Goal: Information Seeking & Learning: Learn about a topic

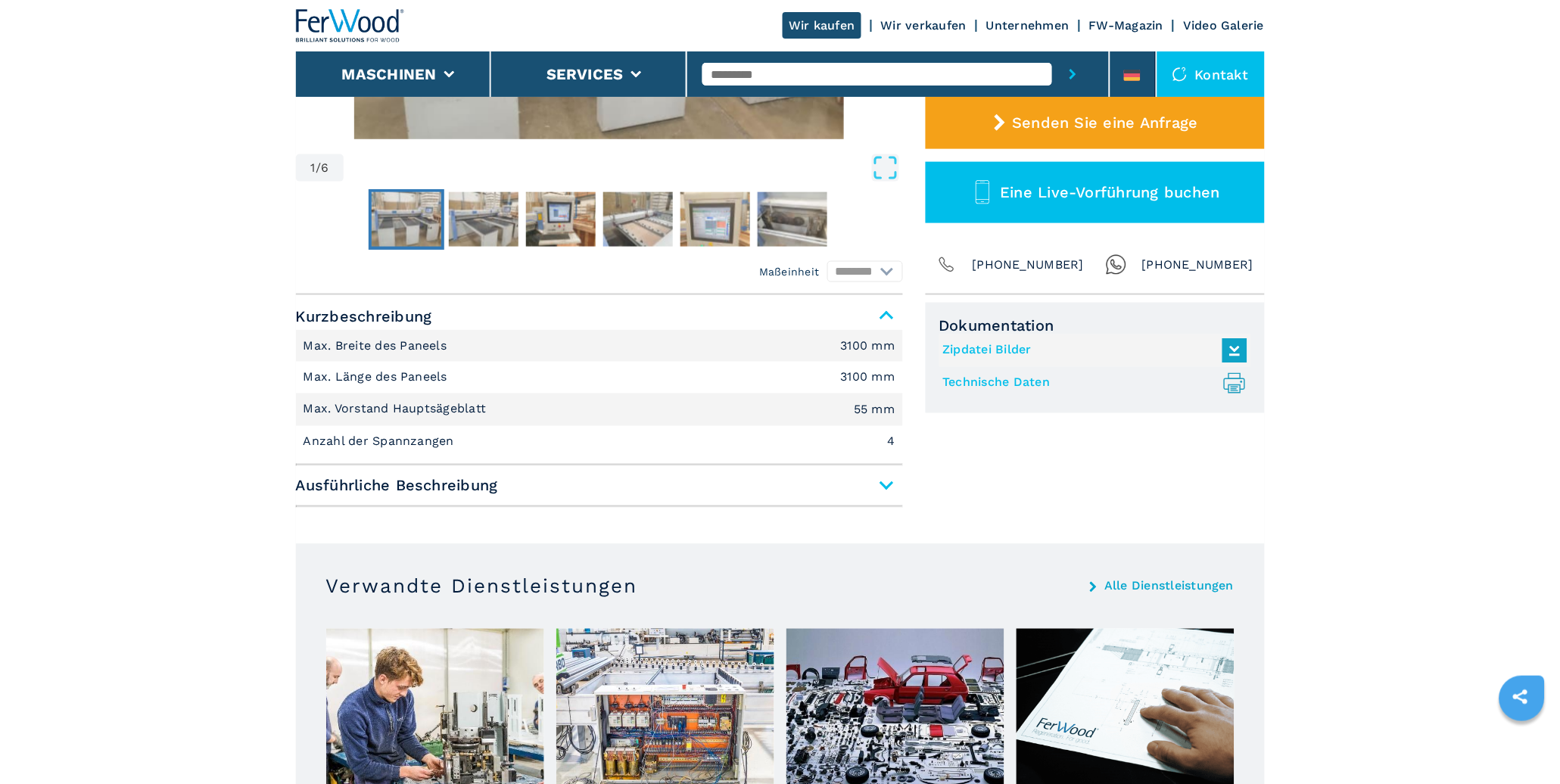
scroll to position [493, 0]
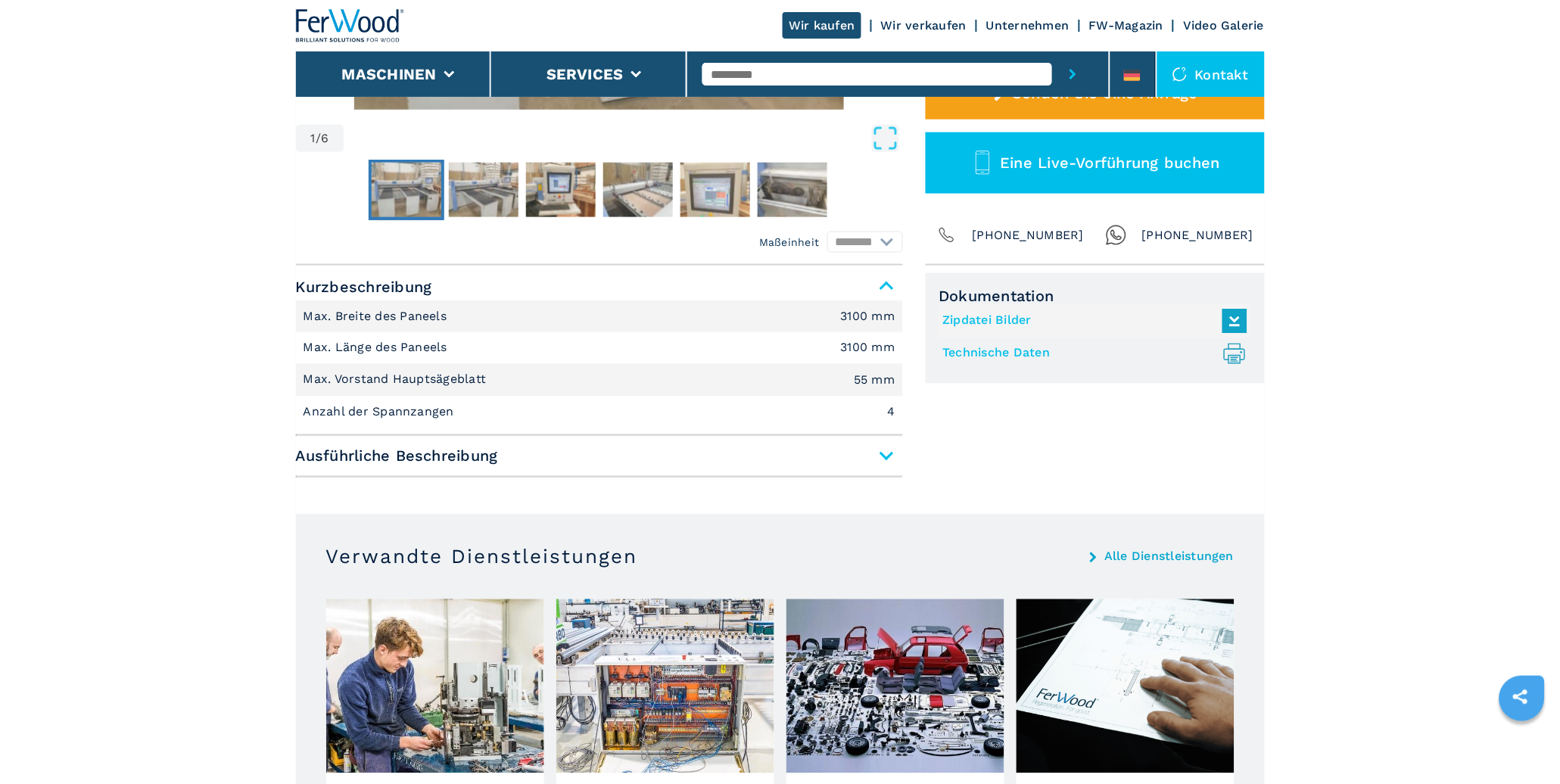
click at [885, 455] on span "Ausführliche Beschreibung" at bounding box center [599, 457] width 607 height 27
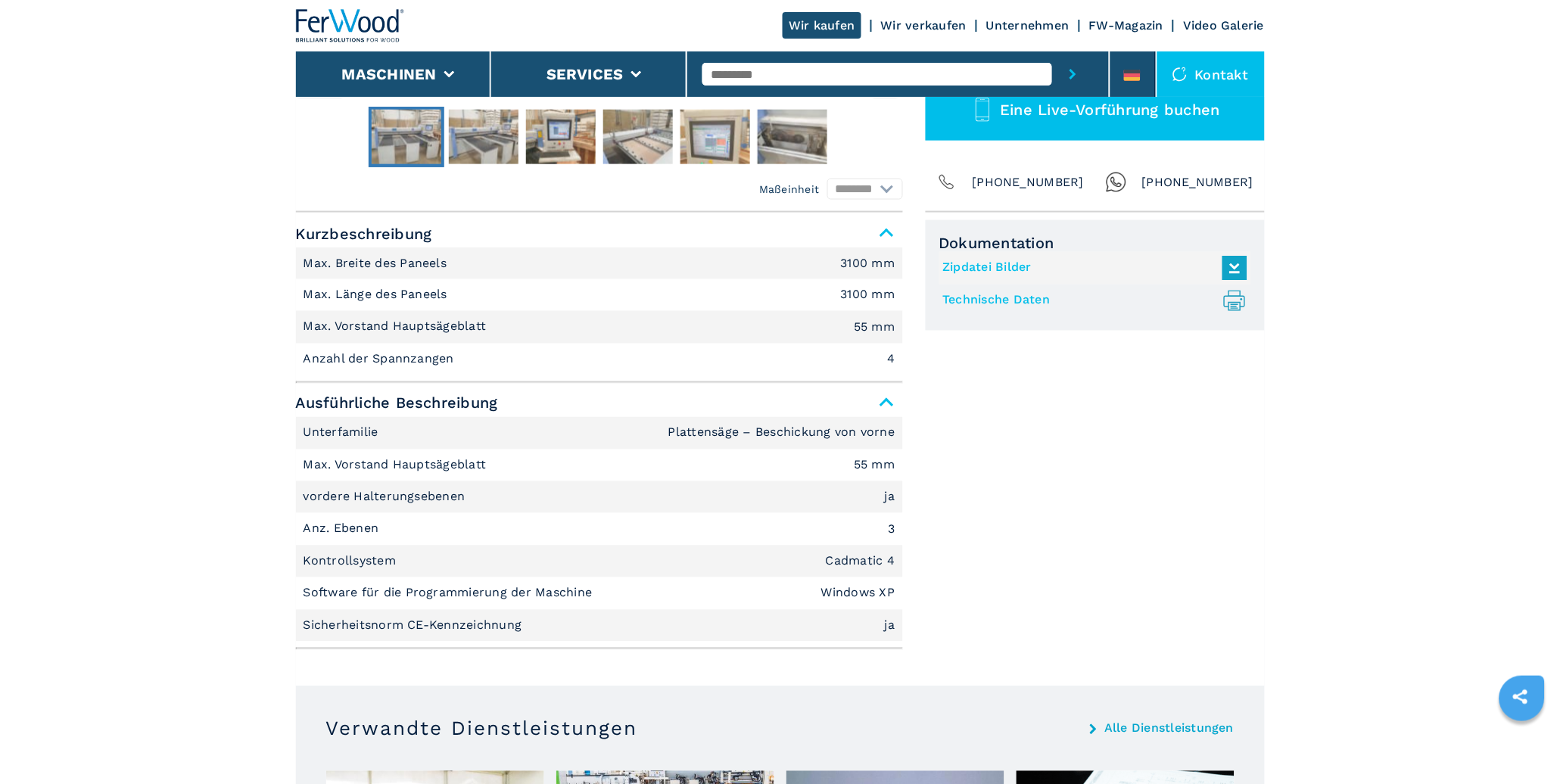
scroll to position [575, 0]
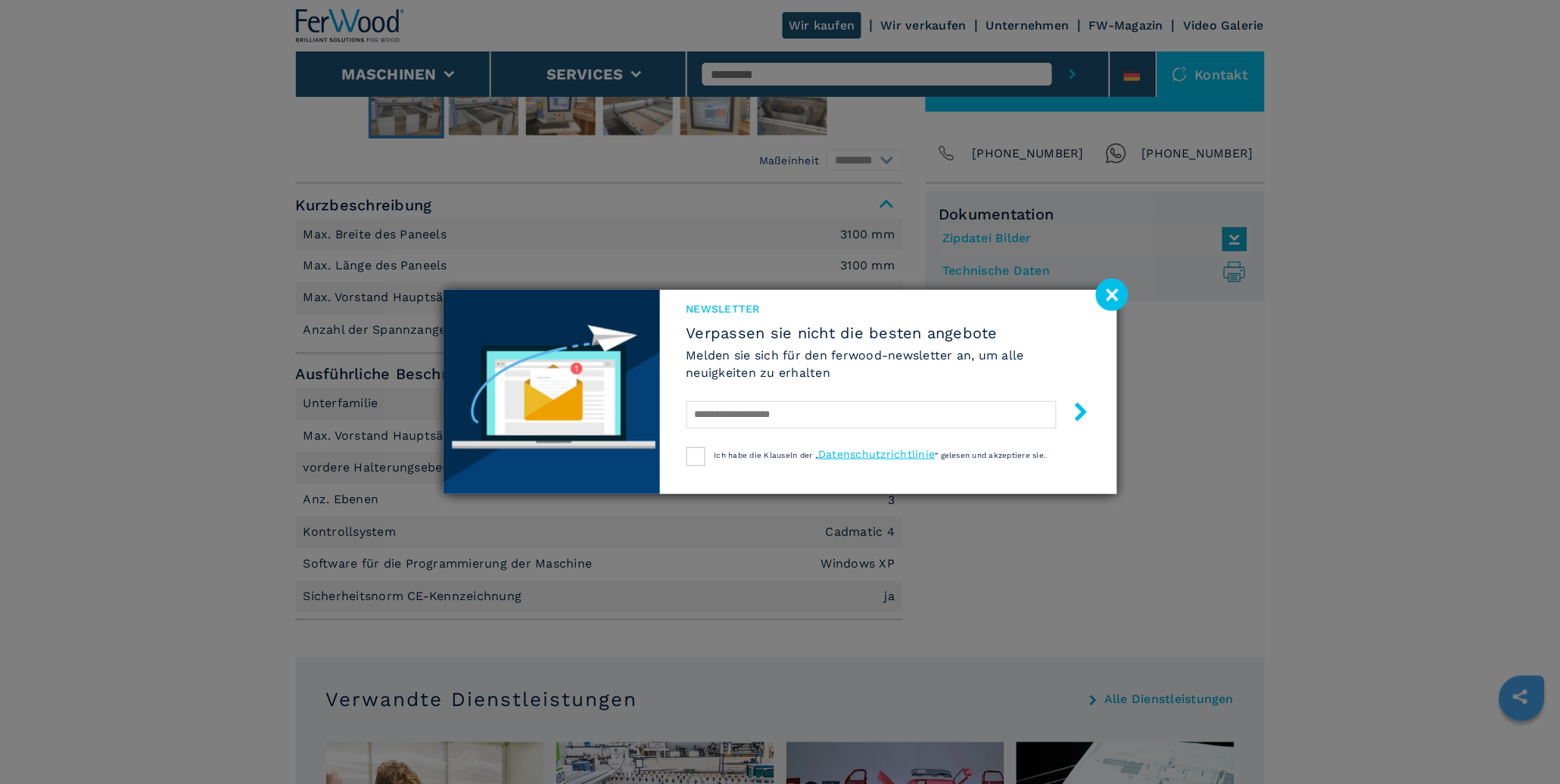
click at [1108, 293] on image at bounding box center [1112, 295] width 32 height 32
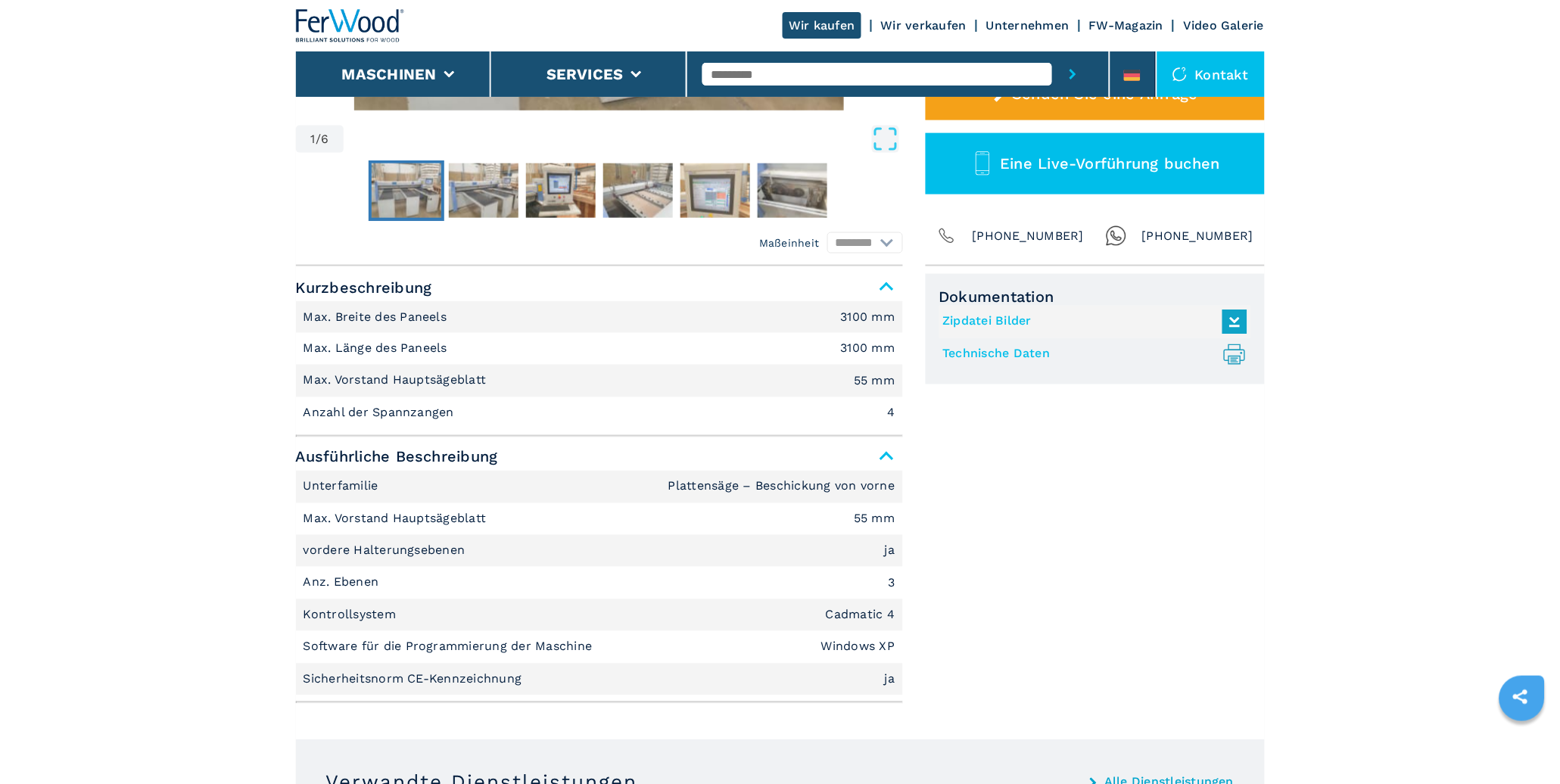
scroll to position [411, 0]
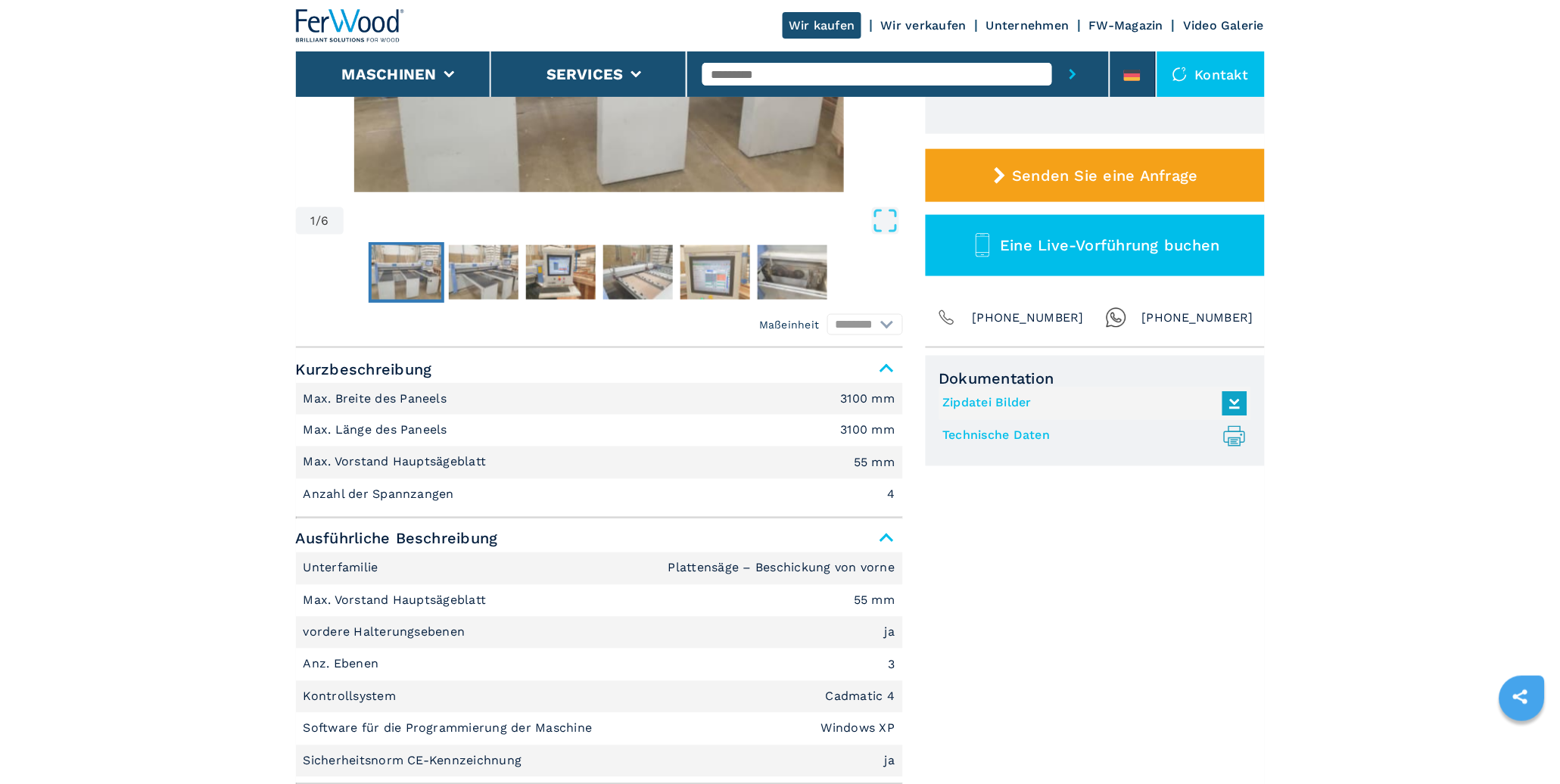
click at [1011, 433] on link "Technische Daten .prefix__st0{stroke-linecap:round;stroke-linejoin:round}.prefi…" at bounding box center [1092, 437] width 297 height 25
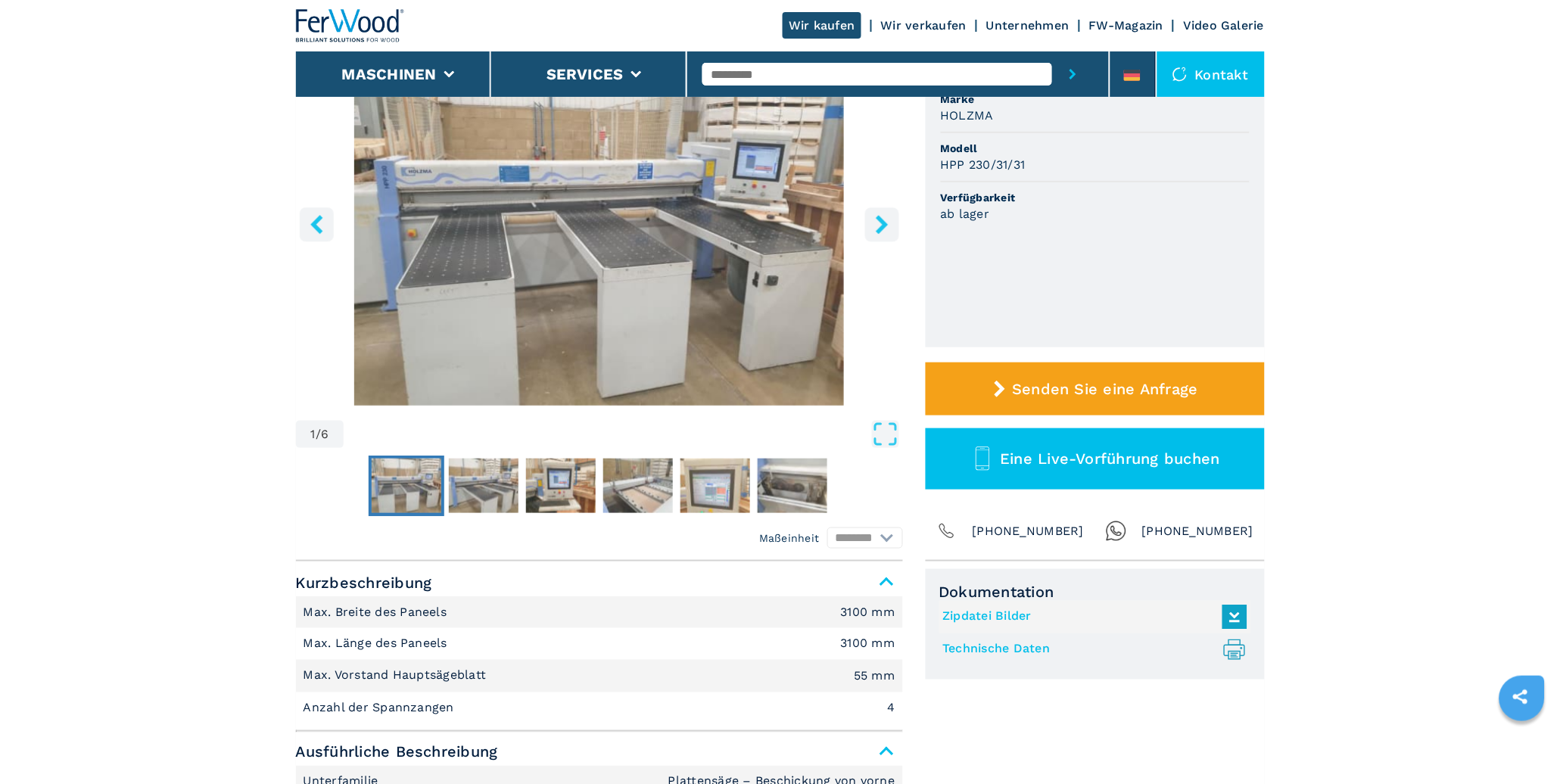
scroll to position [0, 0]
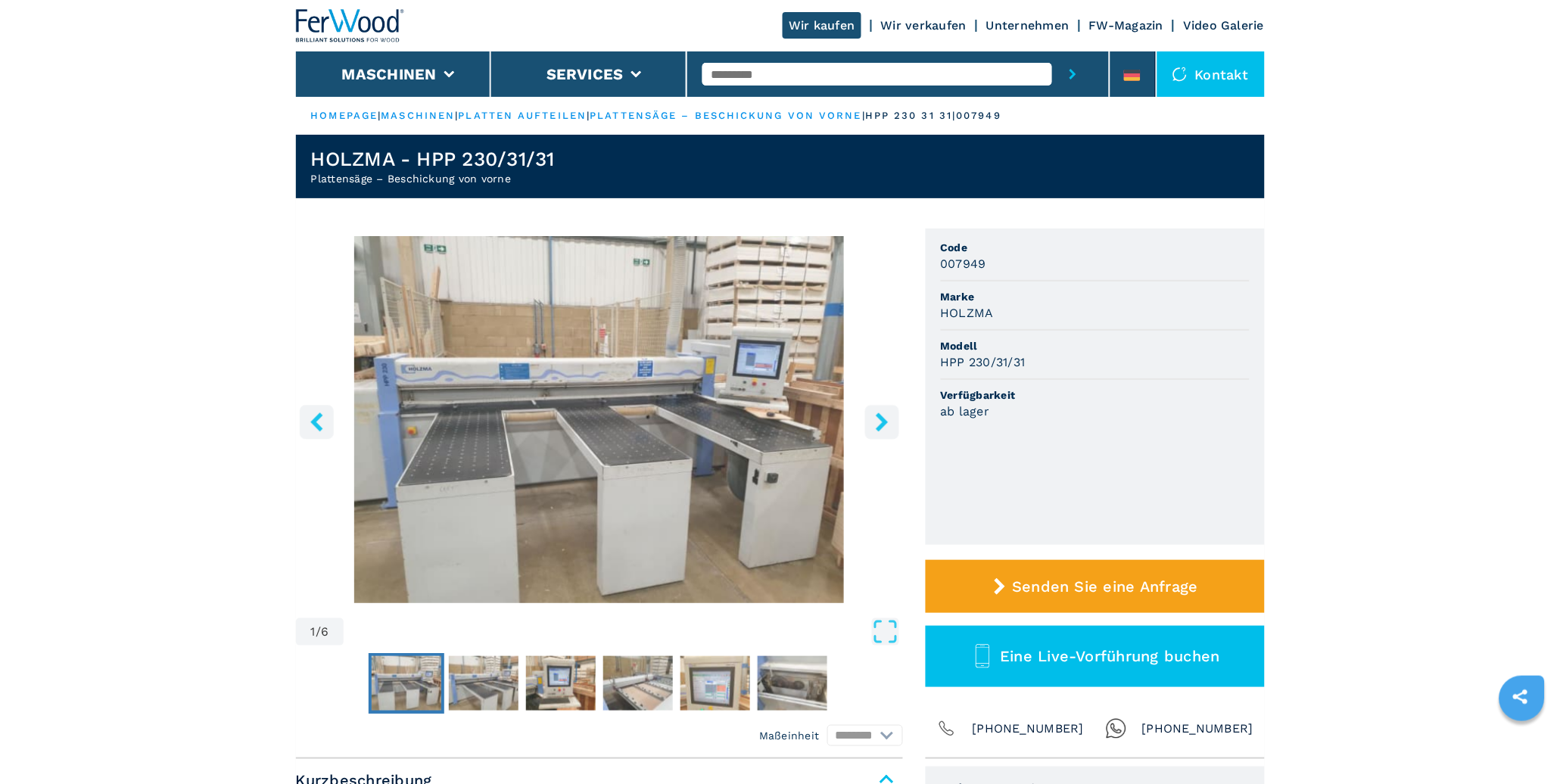
click at [599, 487] on img "Go to Slide 1" at bounding box center [599, 419] width 607 height 367
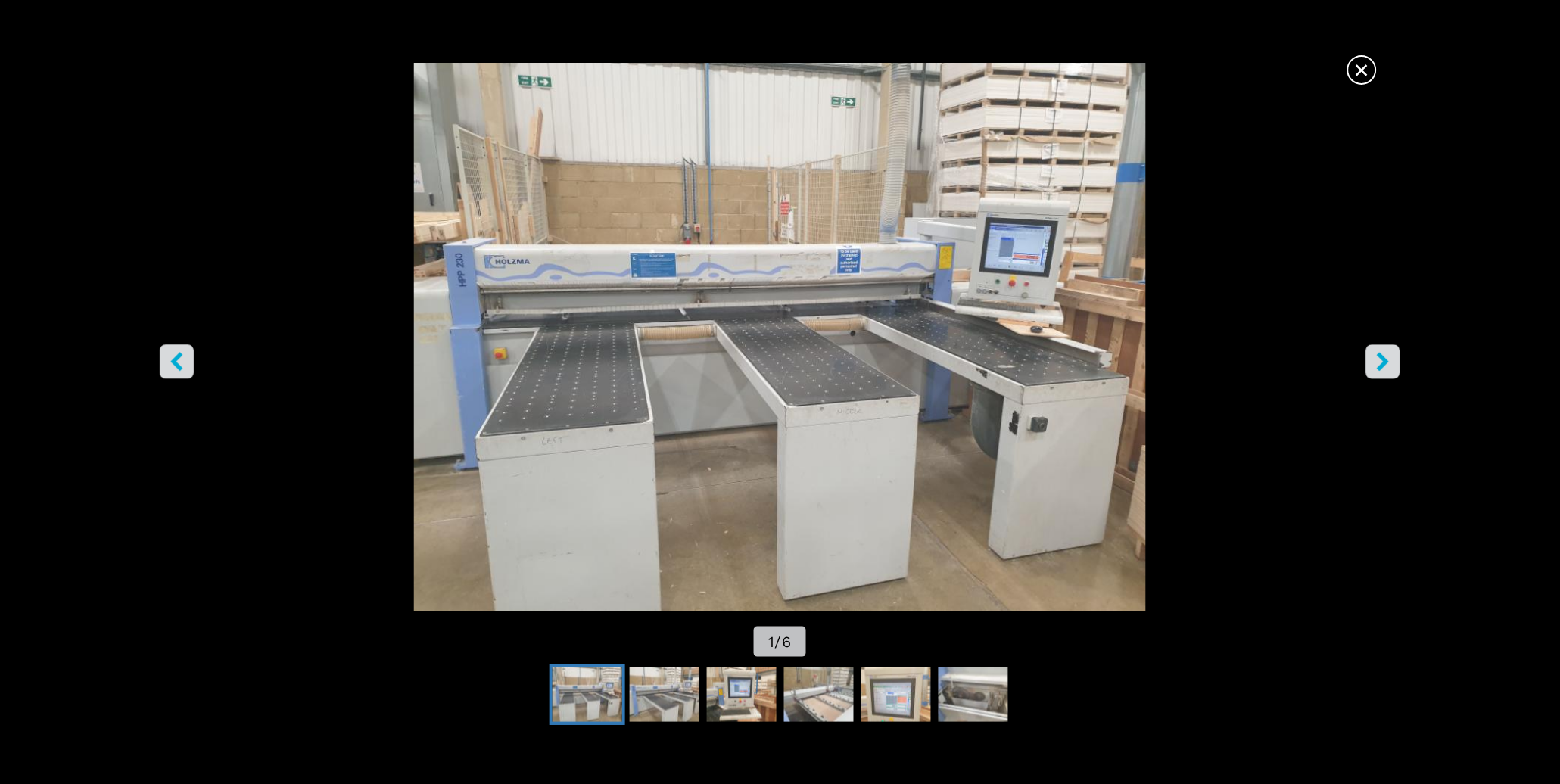
click at [1387, 361] on icon "right-button" at bounding box center [1383, 362] width 13 height 19
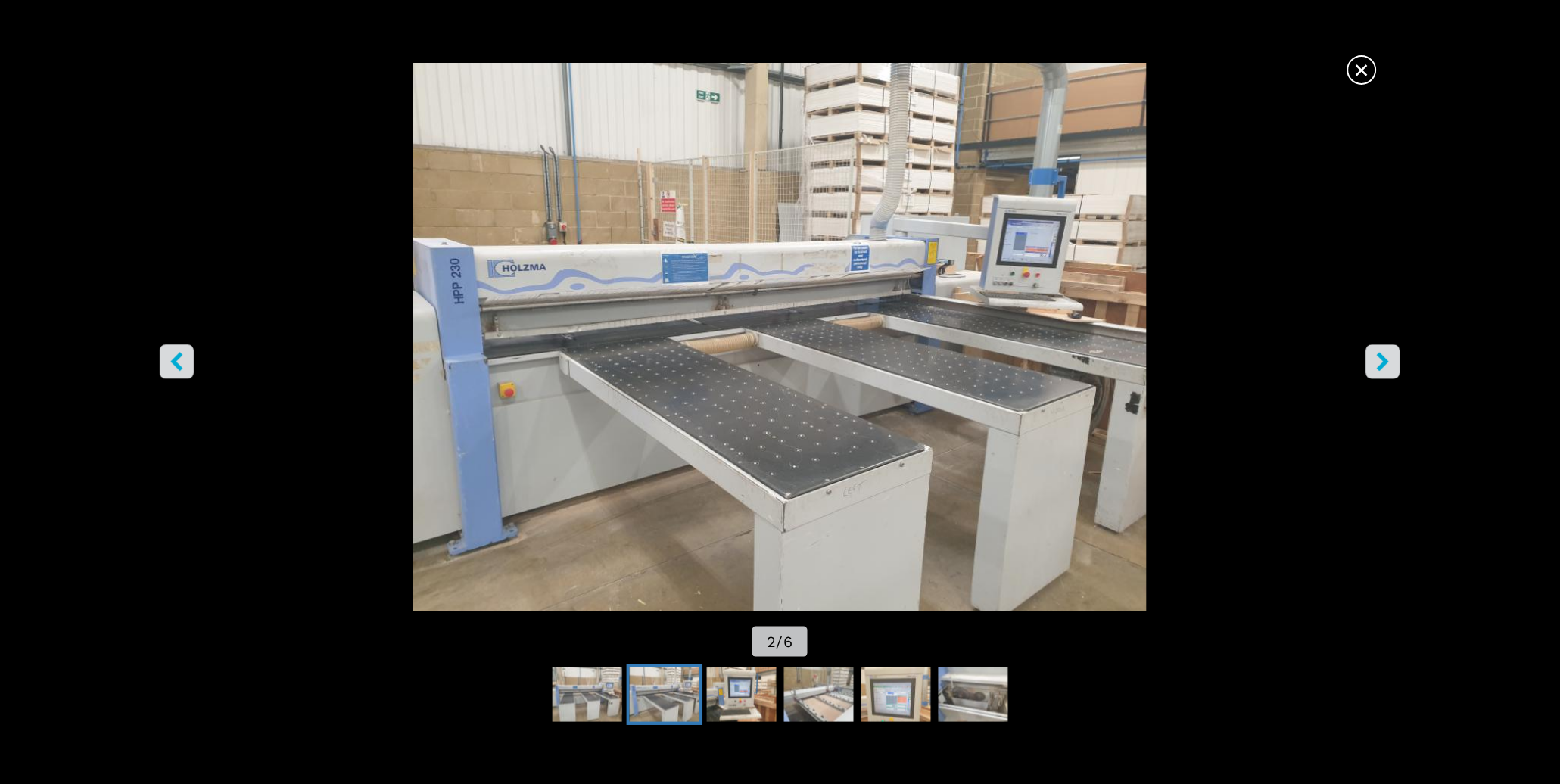
click at [1387, 361] on icon "right-button" at bounding box center [1383, 362] width 13 height 19
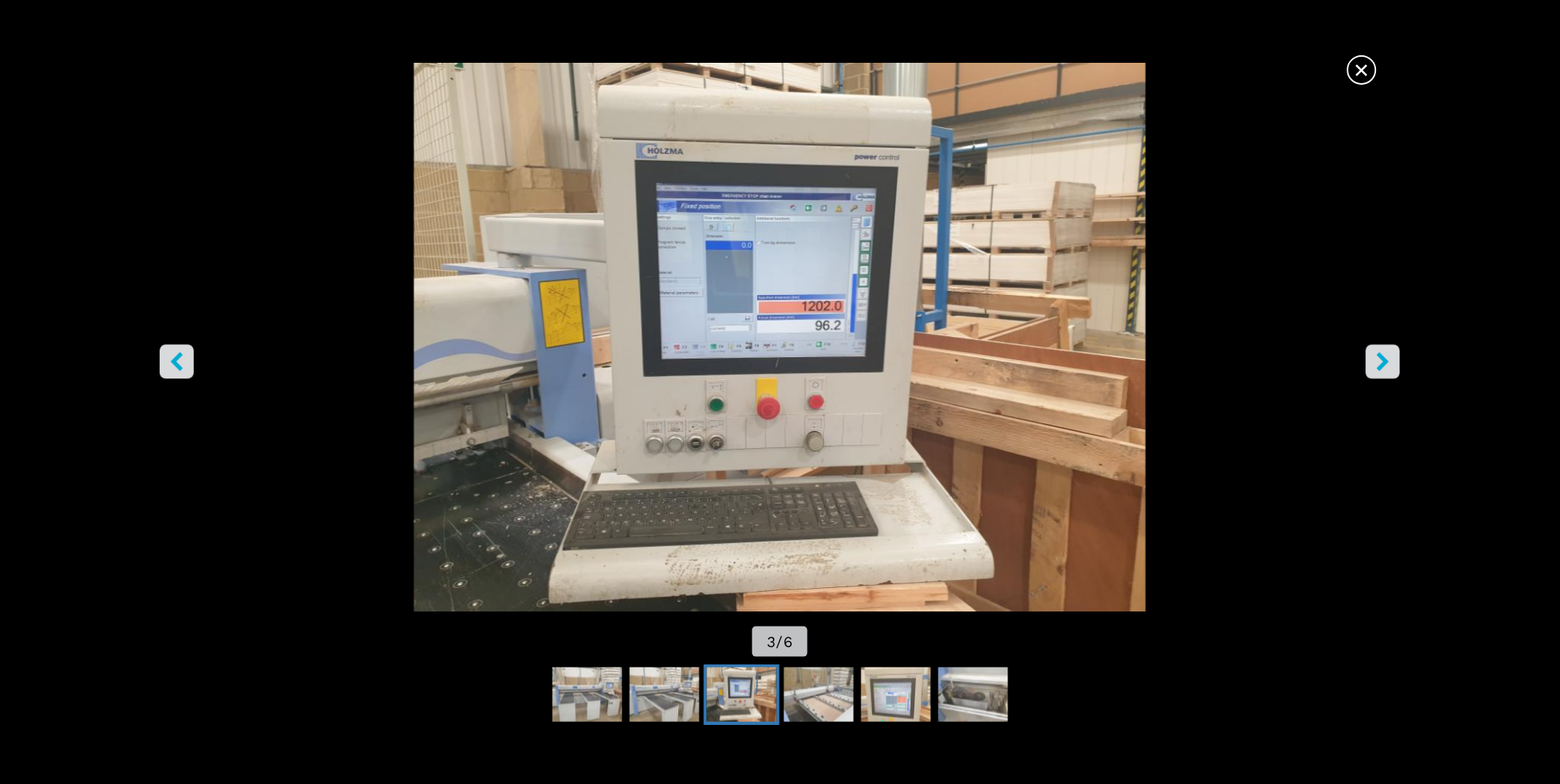
click at [1387, 361] on icon "right-button" at bounding box center [1383, 362] width 13 height 19
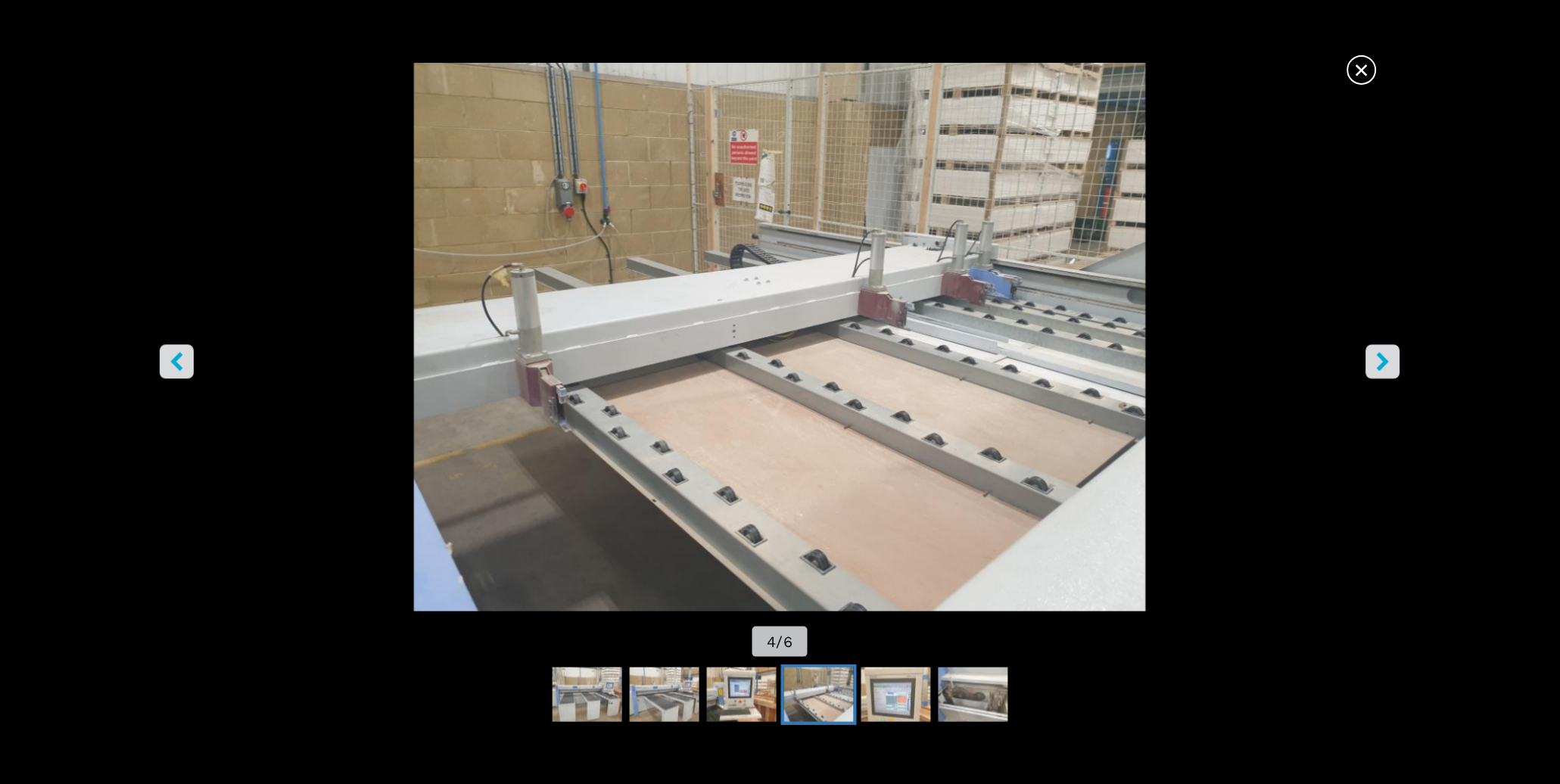
click at [1387, 361] on icon "right-button" at bounding box center [1383, 362] width 13 height 19
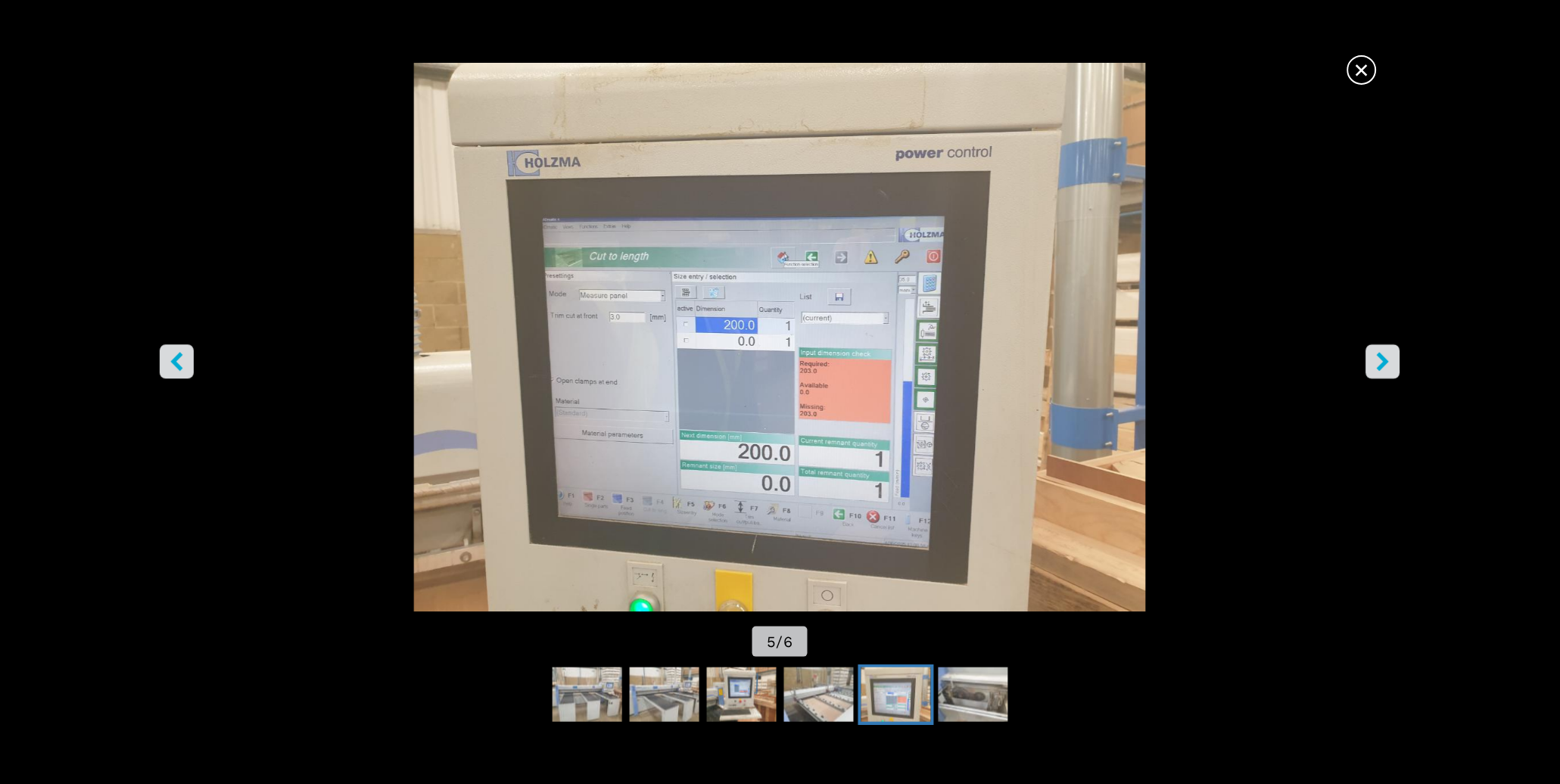
click at [1387, 361] on icon "right-button" at bounding box center [1383, 362] width 13 height 19
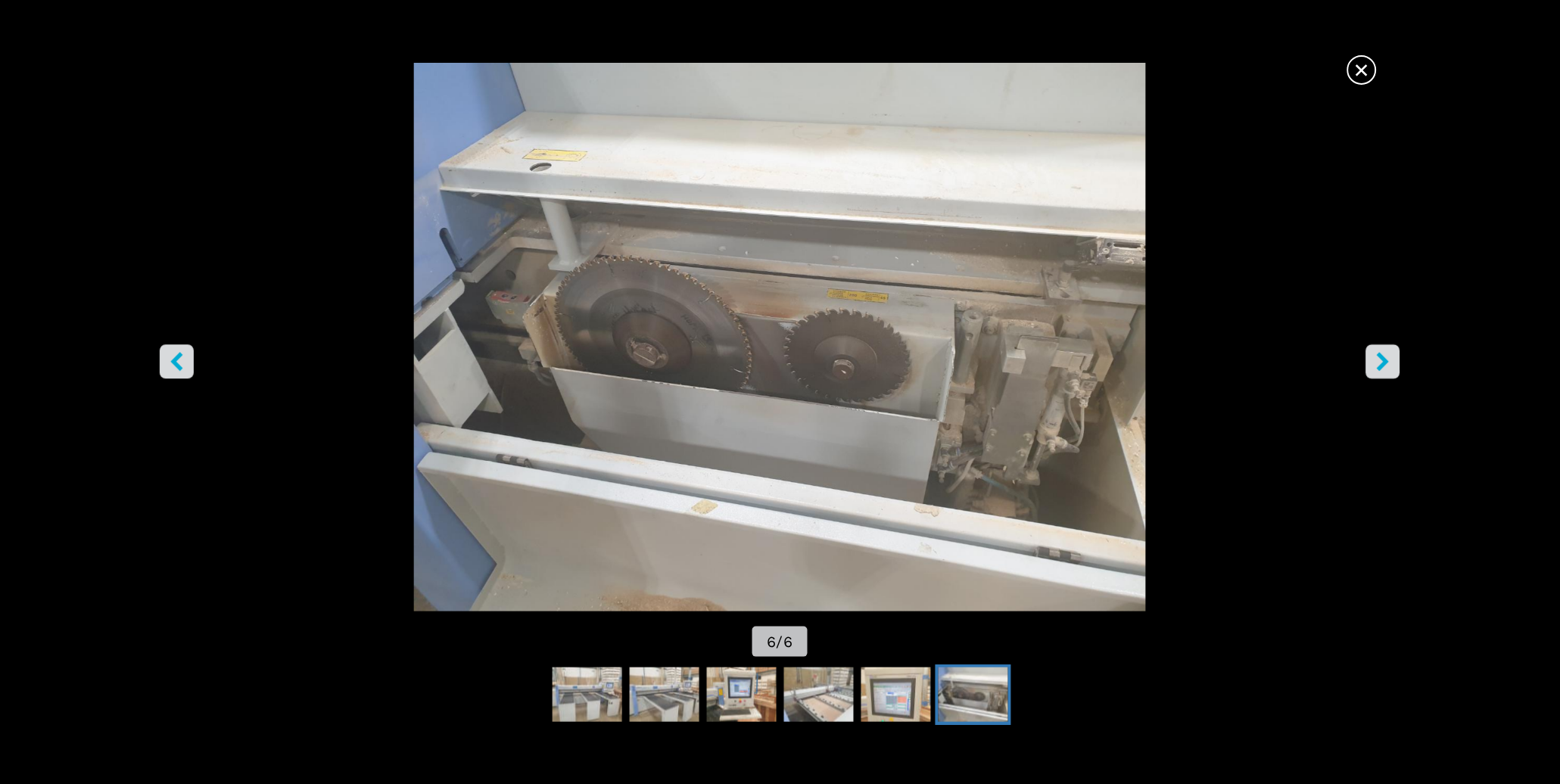
click at [1387, 361] on icon "right-button" at bounding box center [1383, 362] width 13 height 19
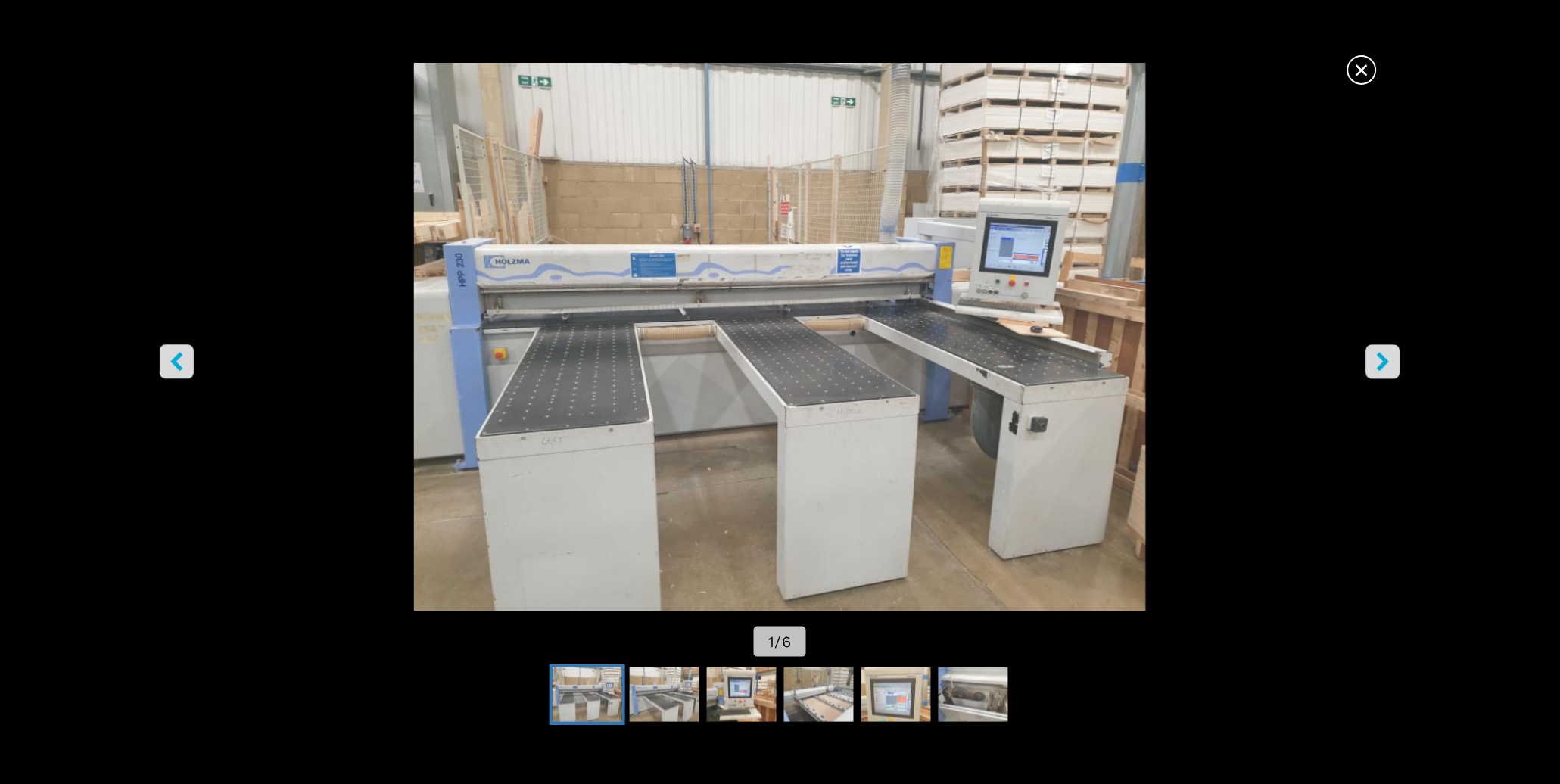
click at [1387, 361] on icon "right-button" at bounding box center [1383, 362] width 13 height 19
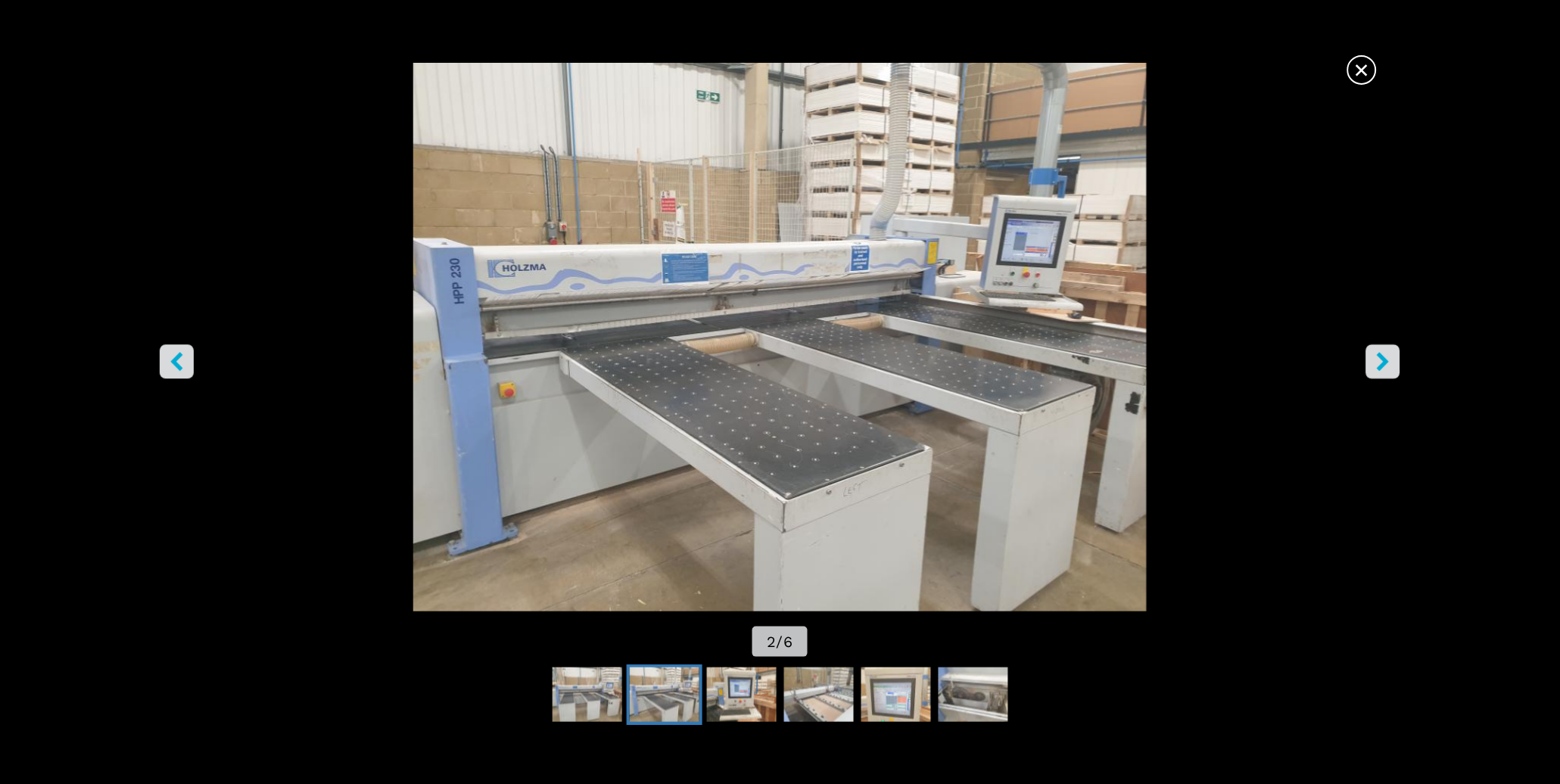
click at [1387, 361] on icon "right-button" at bounding box center [1383, 362] width 13 height 19
click at [1387, 363] on icon "right-button" at bounding box center [1383, 362] width 13 height 19
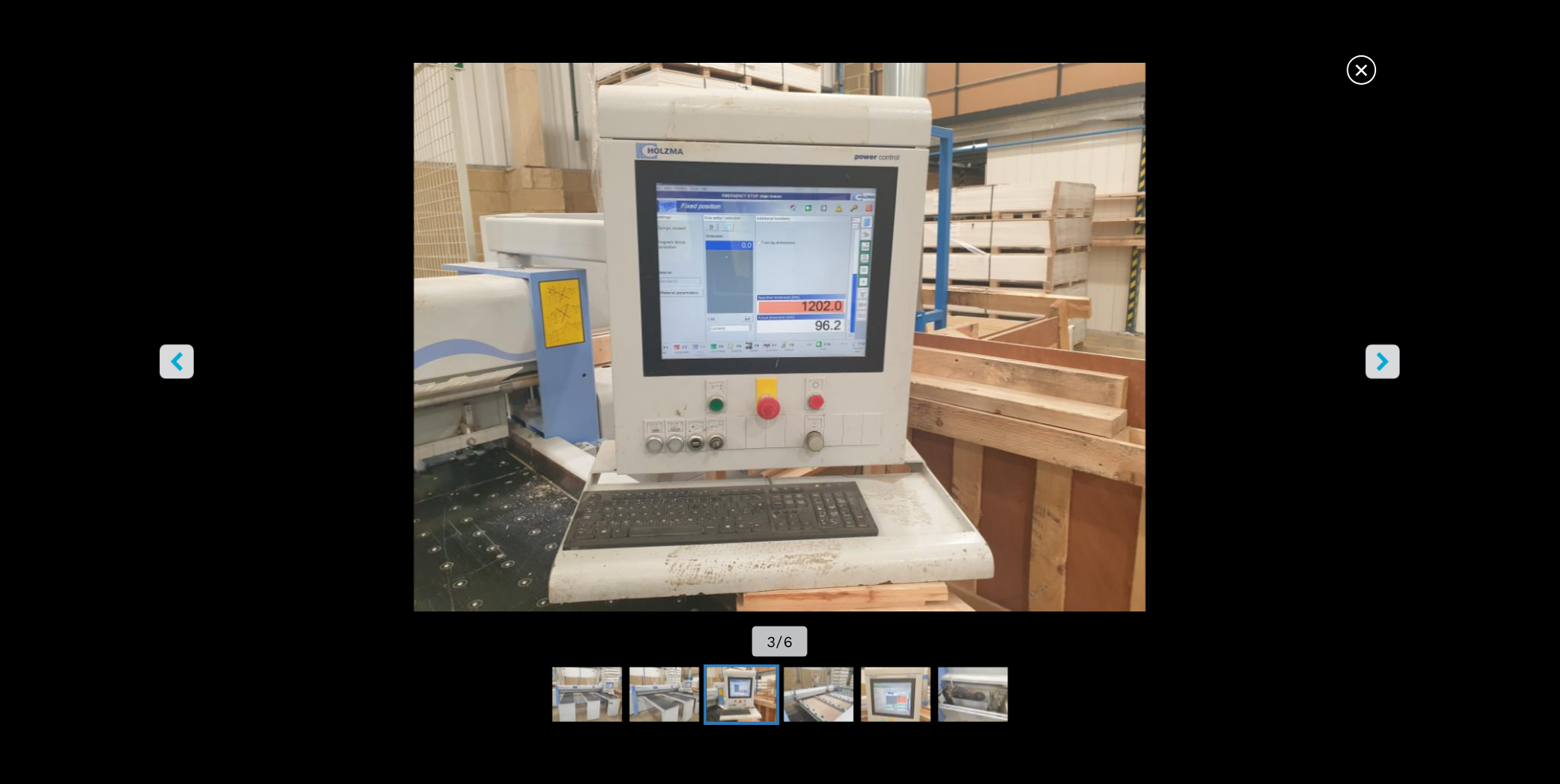
click at [1387, 363] on icon "right-button" at bounding box center [1383, 362] width 13 height 19
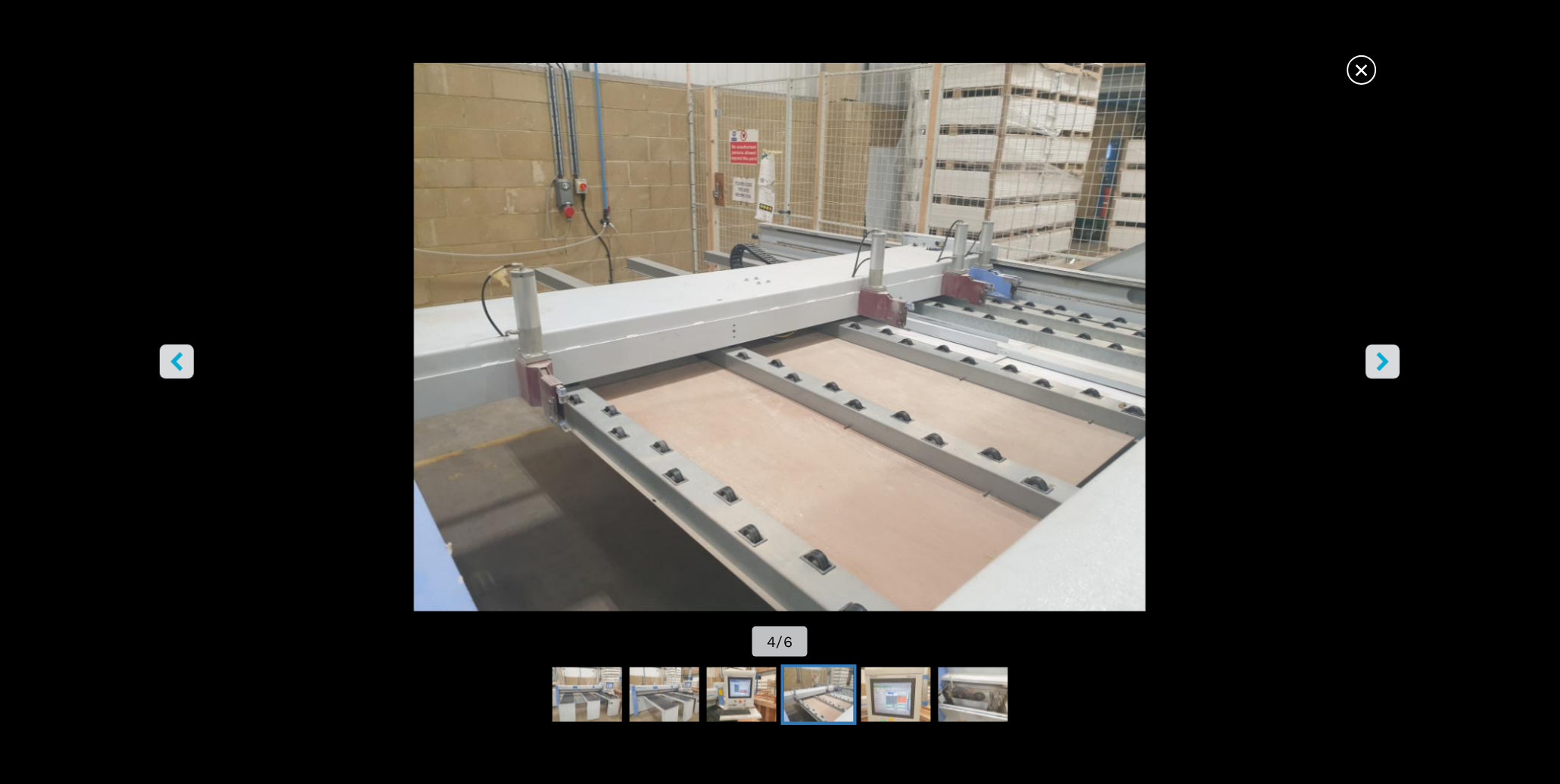
click at [1387, 363] on icon "right-button" at bounding box center [1383, 362] width 13 height 19
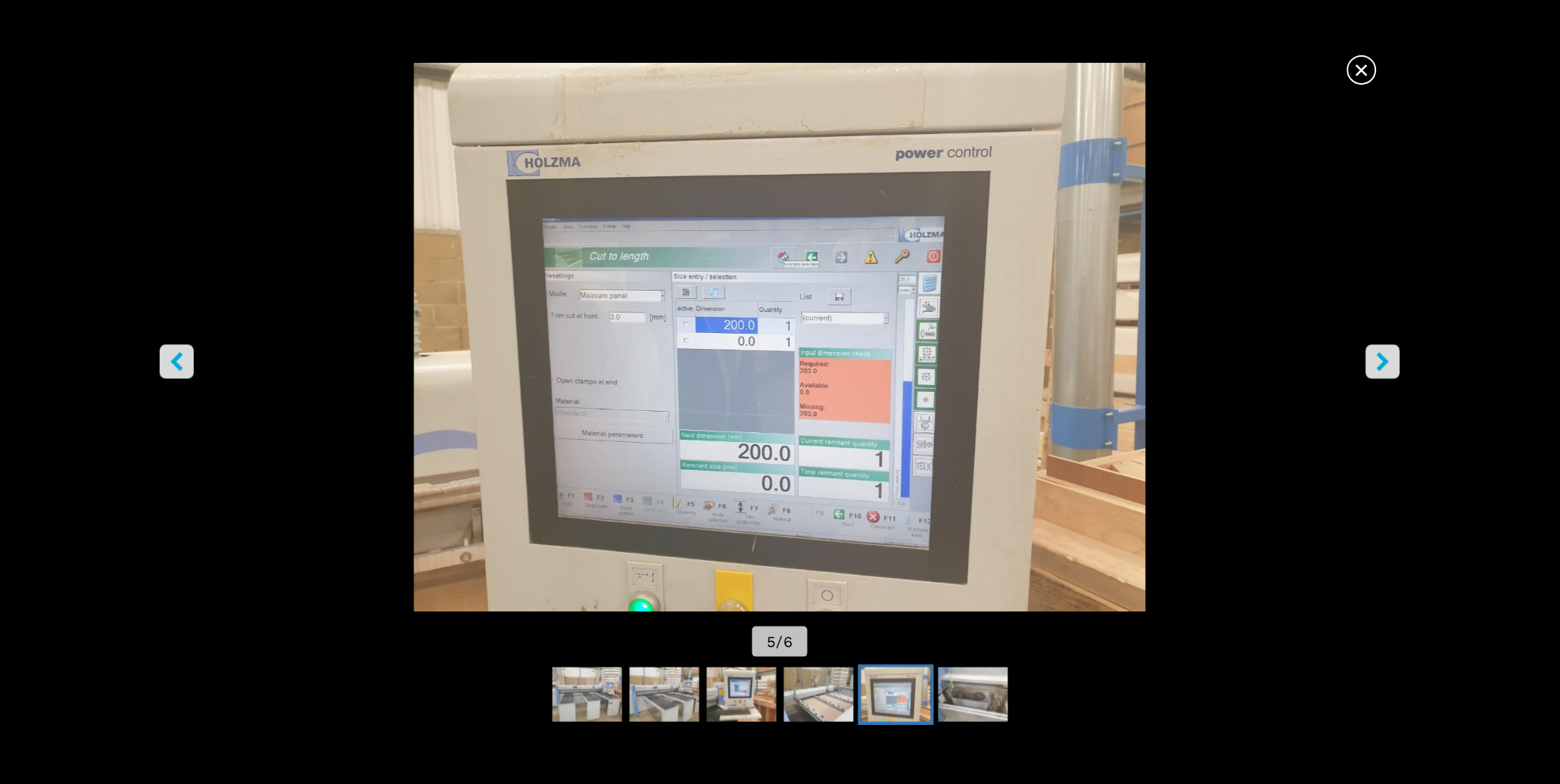
click at [1363, 70] on span "×" at bounding box center [1363, 67] width 27 height 27
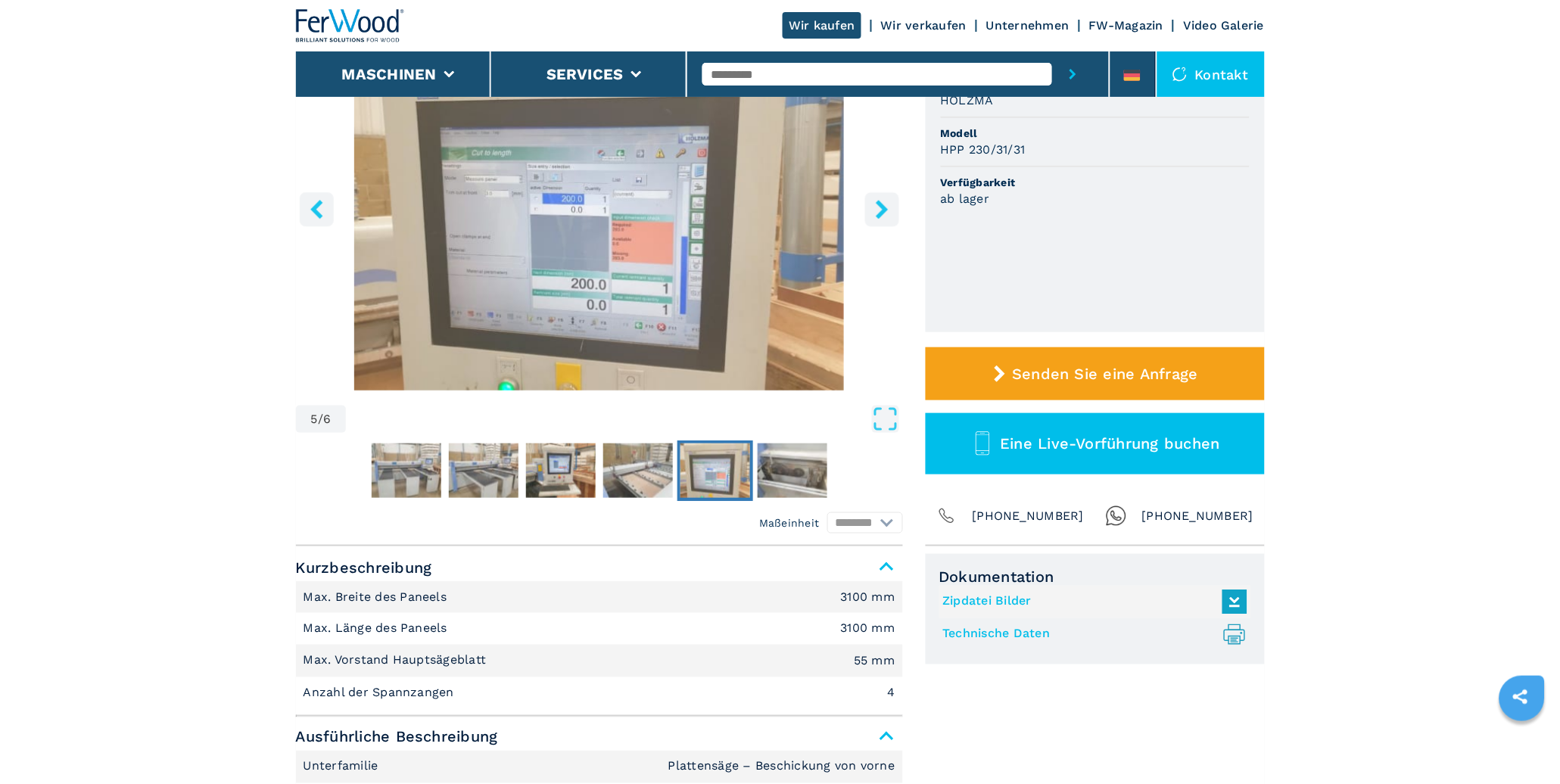
scroll to position [164, 0]
